Goal: Task Accomplishment & Management: Use online tool/utility

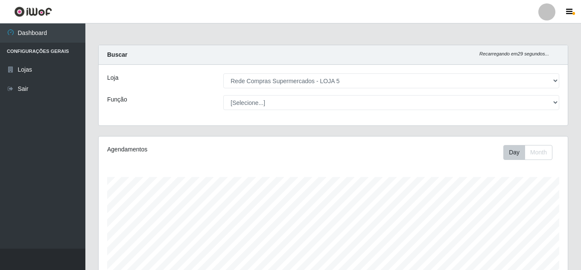
select select "397"
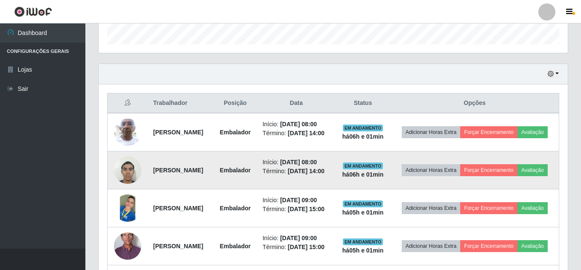
scroll to position [246, 0]
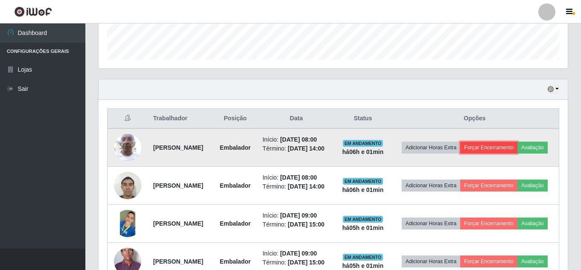
click at [518, 146] on button "Forçar Encerramento" at bounding box center [488, 148] width 57 height 12
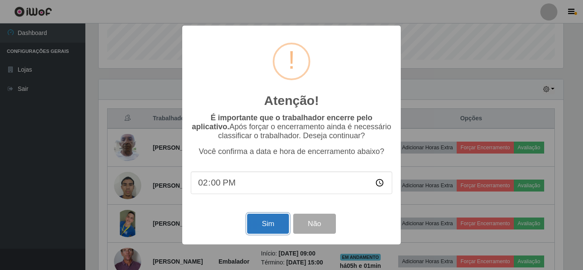
click at [264, 228] on button "Sim" at bounding box center [267, 224] width 41 height 20
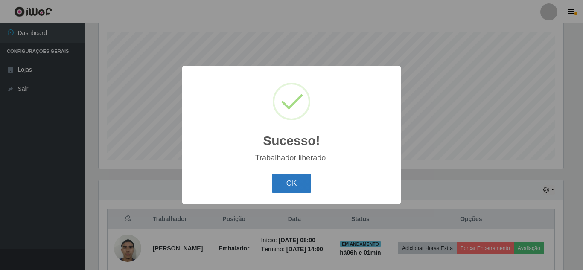
click at [300, 176] on button "OK" at bounding box center [292, 184] width 40 height 20
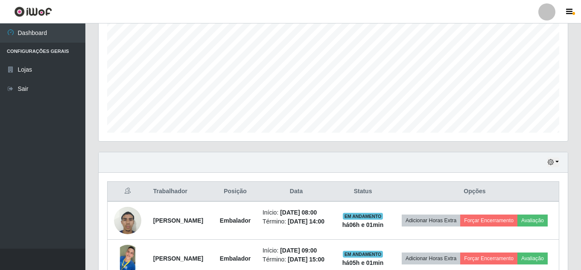
scroll to position [187, 0]
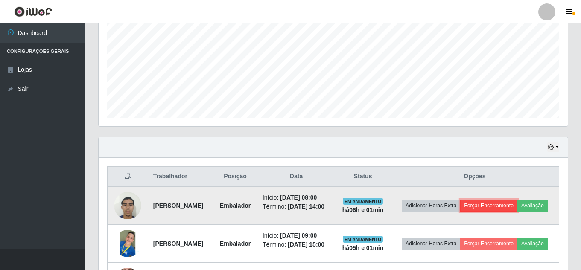
click at [518, 200] on button "Forçar Encerramento" at bounding box center [488, 206] width 57 height 12
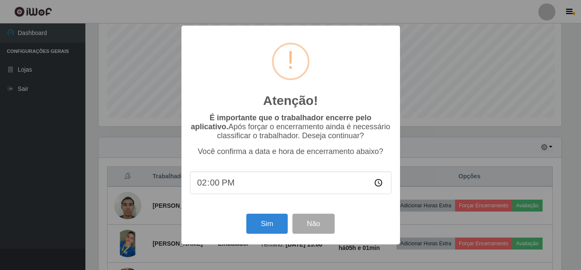
scroll to position [177, 465]
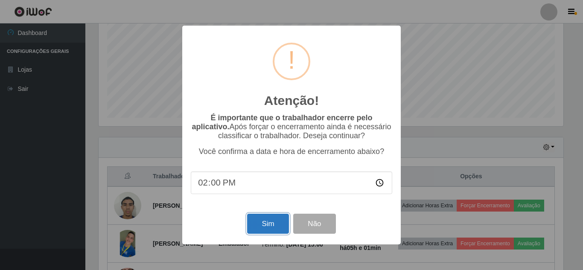
click at [267, 228] on button "Sim" at bounding box center [267, 224] width 41 height 20
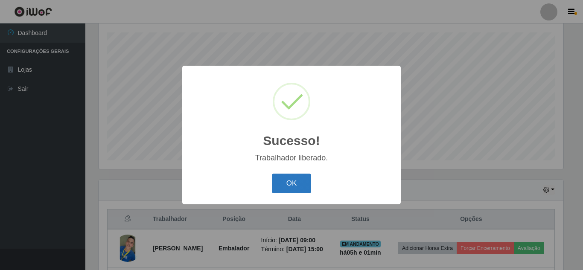
click at [299, 179] on button "OK" at bounding box center [292, 184] width 40 height 20
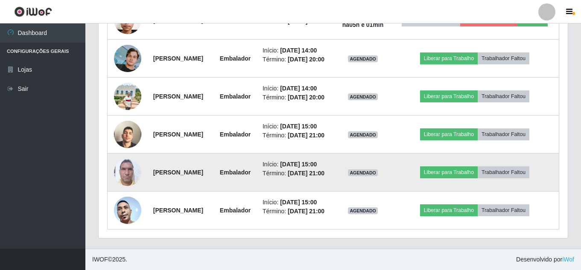
scroll to position [457, 0]
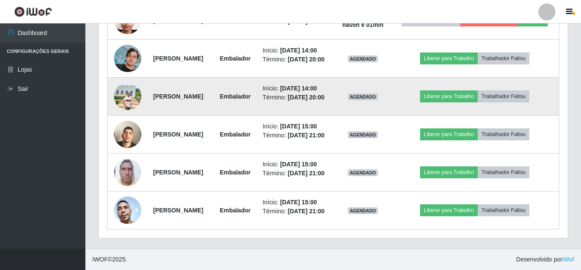
click at [123, 110] on img at bounding box center [127, 96] width 27 height 27
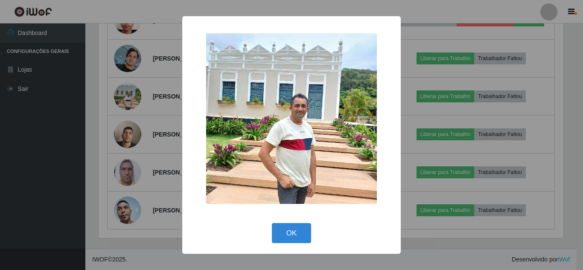
click at [94, 110] on div "× OK Cancel" at bounding box center [291, 135] width 583 height 270
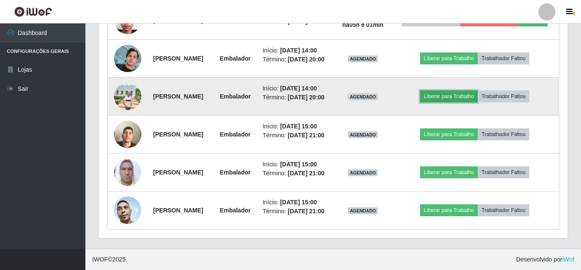
click at [459, 103] on button "Liberar para Trabalho" at bounding box center [449, 97] width 58 height 12
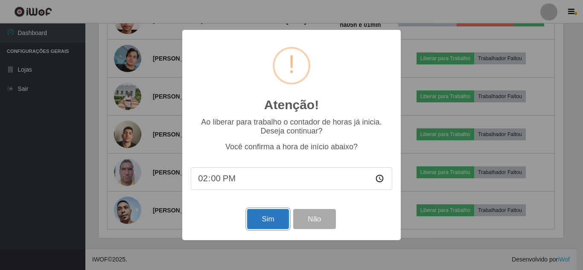
click at [260, 217] on button "Sim" at bounding box center [267, 219] width 41 height 20
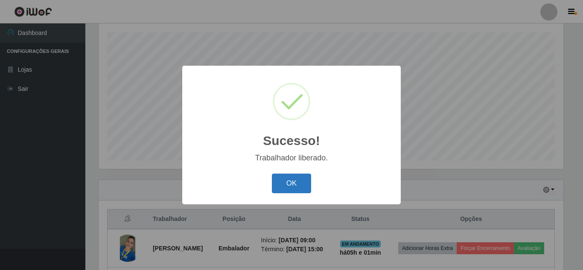
click at [293, 180] on button "OK" at bounding box center [292, 184] width 40 height 20
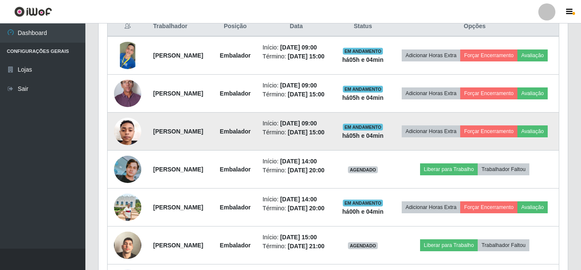
scroll to position [358, 0]
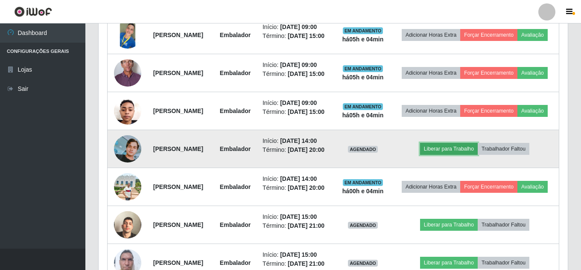
click at [467, 155] on button "Liberar para Trabalho" at bounding box center [449, 149] width 58 height 12
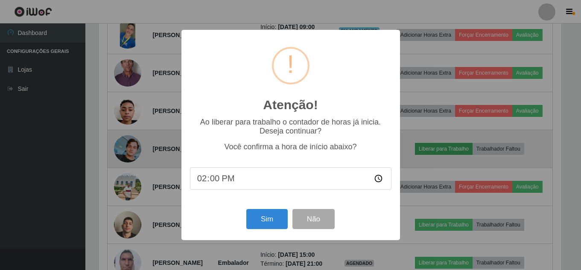
scroll to position [177, 465]
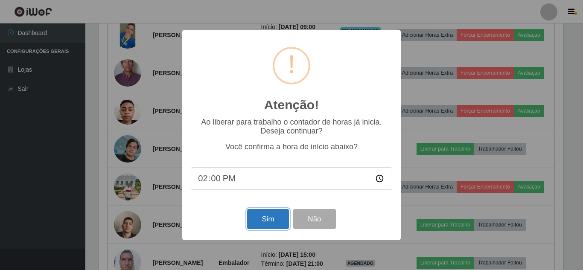
click at [277, 223] on button "Sim" at bounding box center [267, 219] width 41 height 20
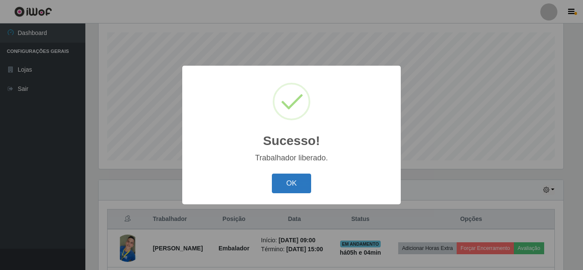
click at [301, 177] on button "OK" at bounding box center [292, 184] width 40 height 20
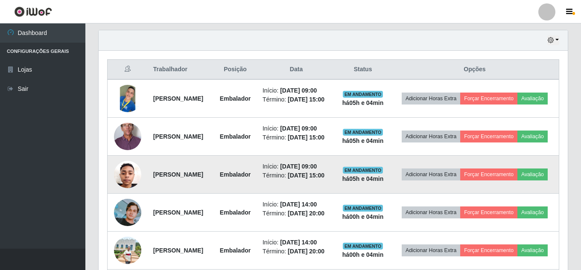
scroll to position [316, 0]
